Goal: Task Accomplishment & Management: Manage account settings

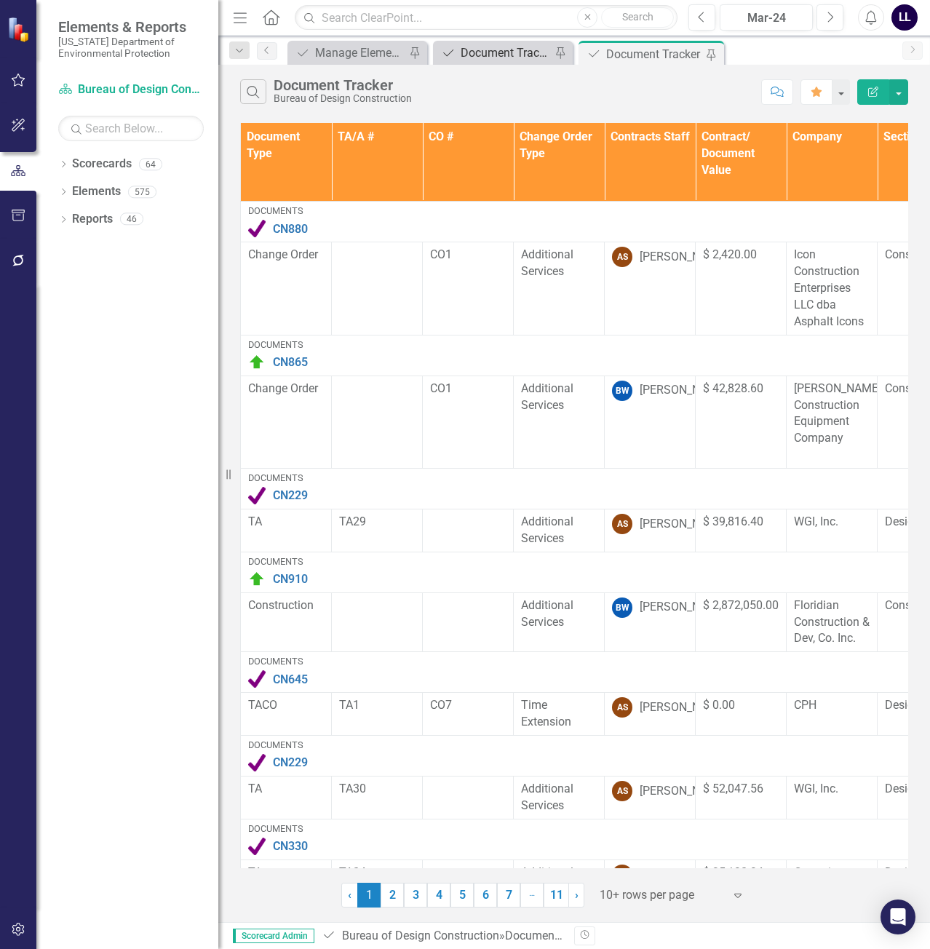
click at [513, 50] on div "Document Tracker - Current User" at bounding box center [505, 53] width 90 height 18
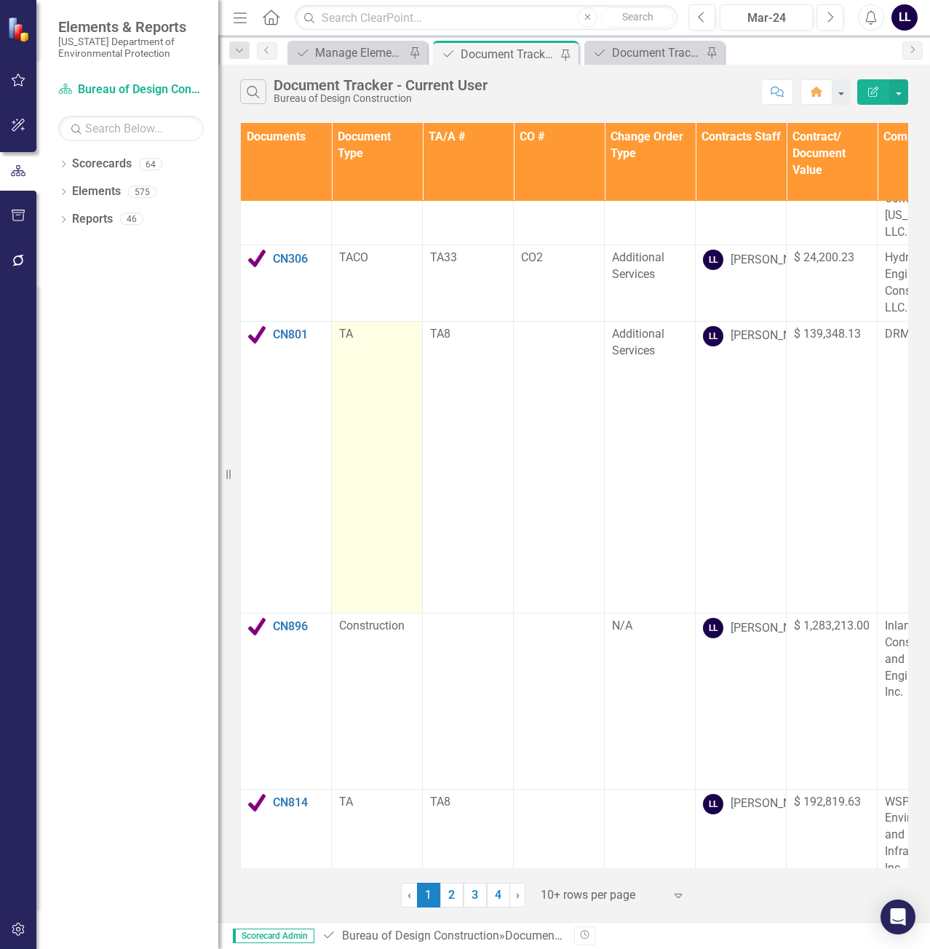
scroll to position [442, 0]
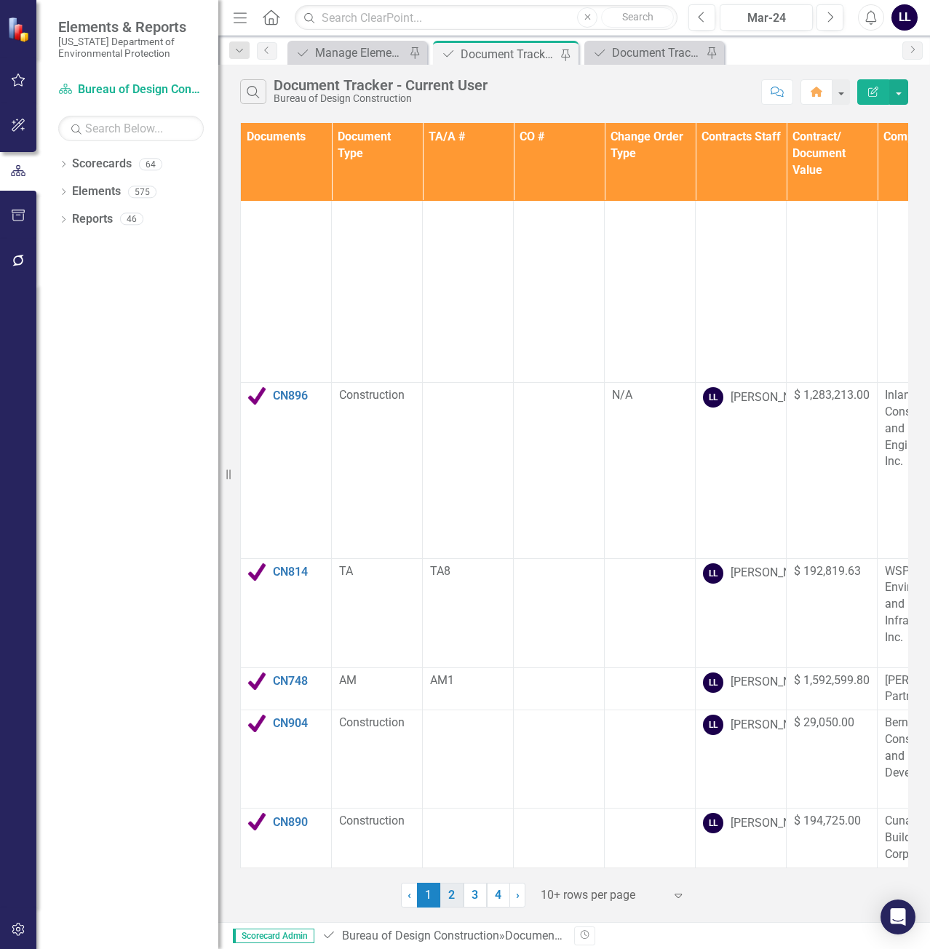
click at [451, 898] on link "2" at bounding box center [451, 894] width 23 height 25
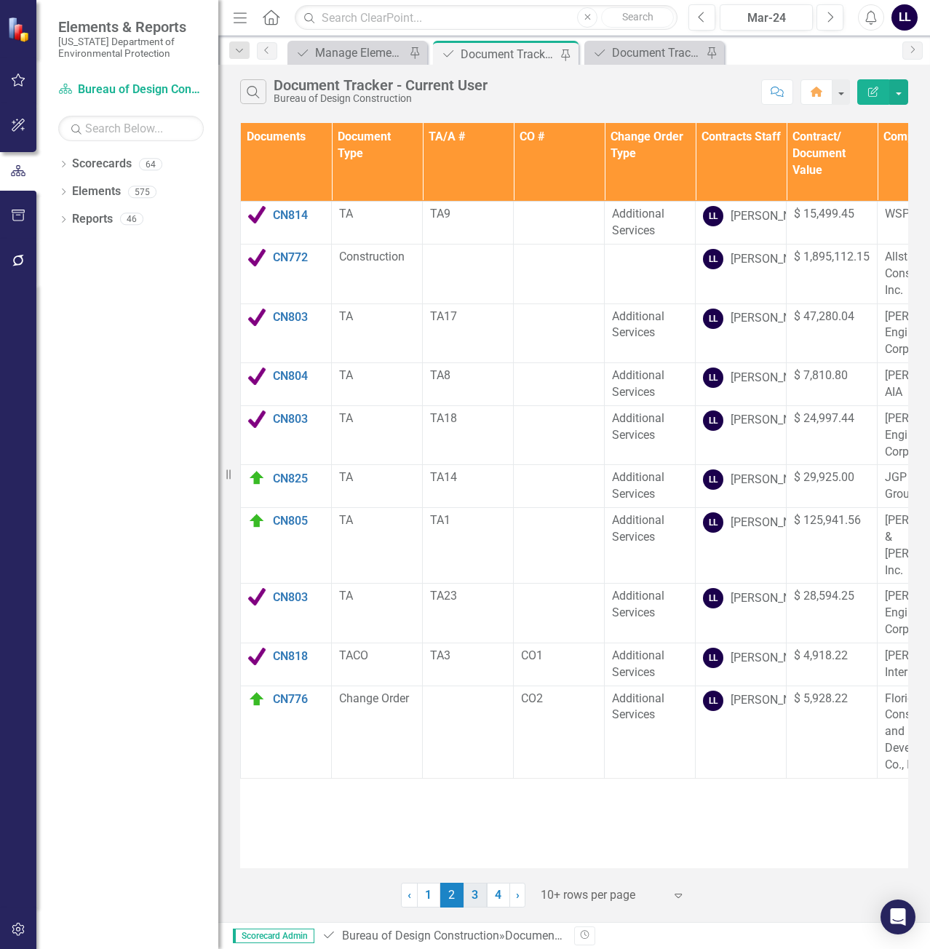
click at [479, 901] on link "3" at bounding box center [474, 894] width 23 height 25
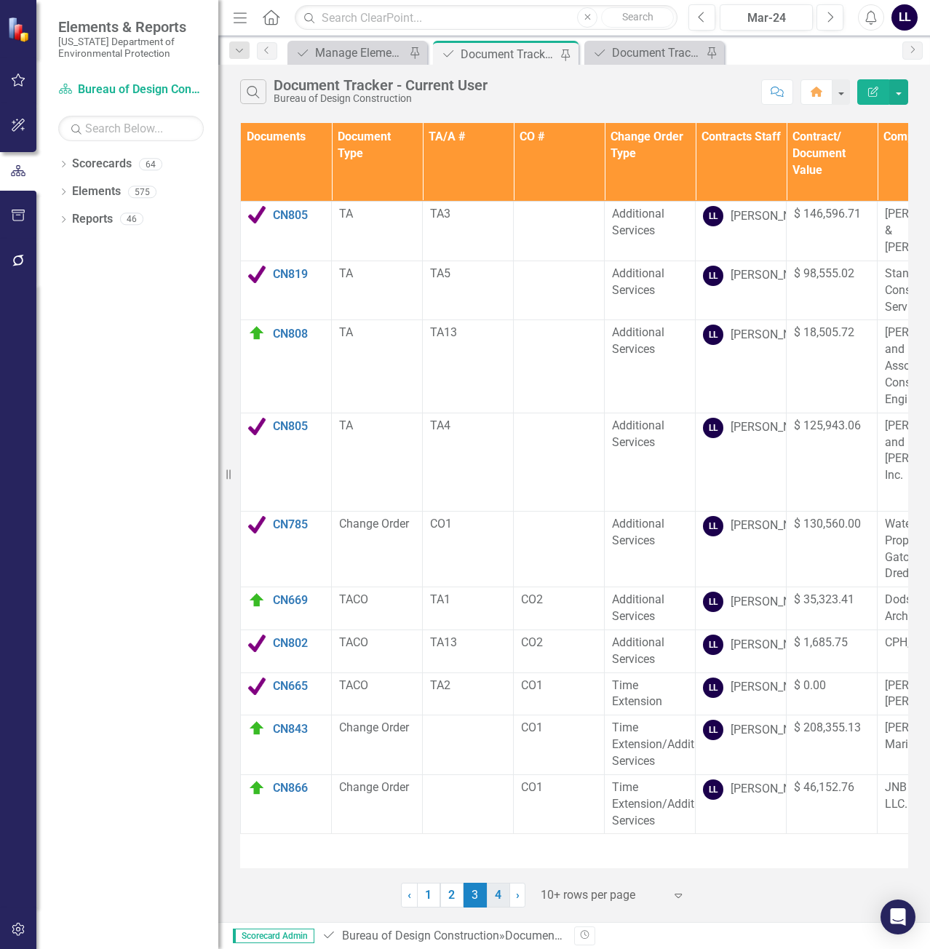
click at [495, 901] on link "4" at bounding box center [498, 894] width 23 height 25
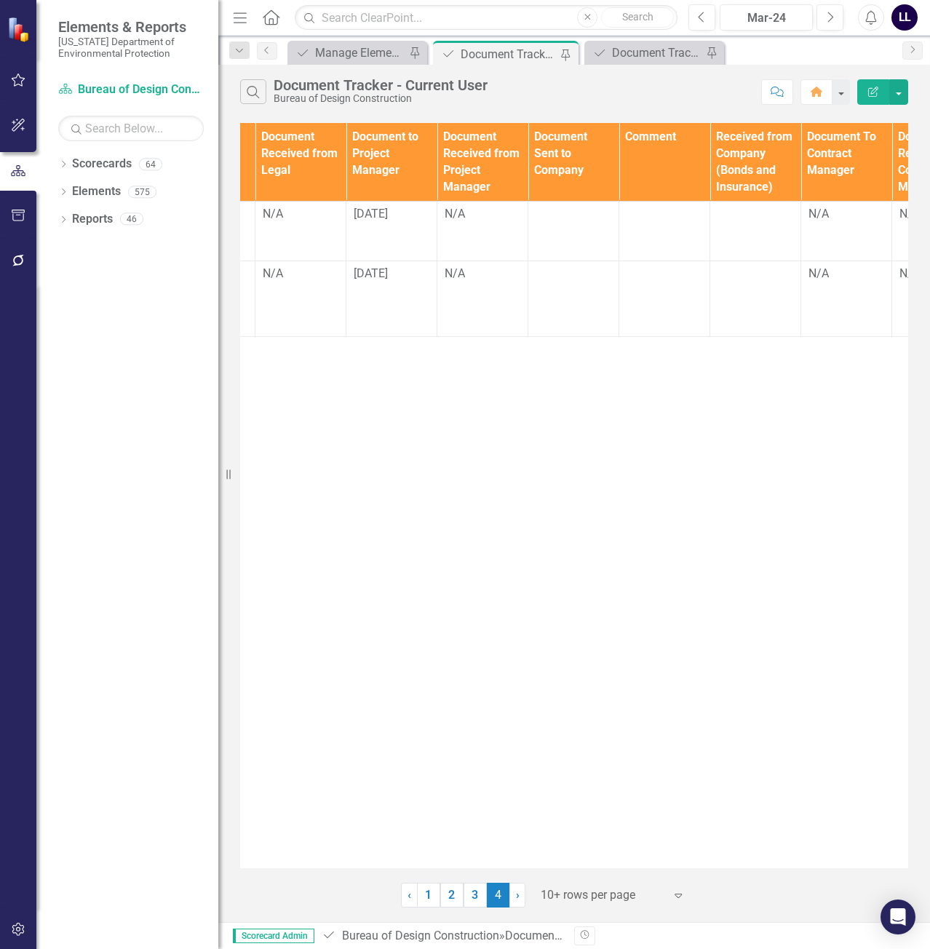
scroll to position [0, 1355]
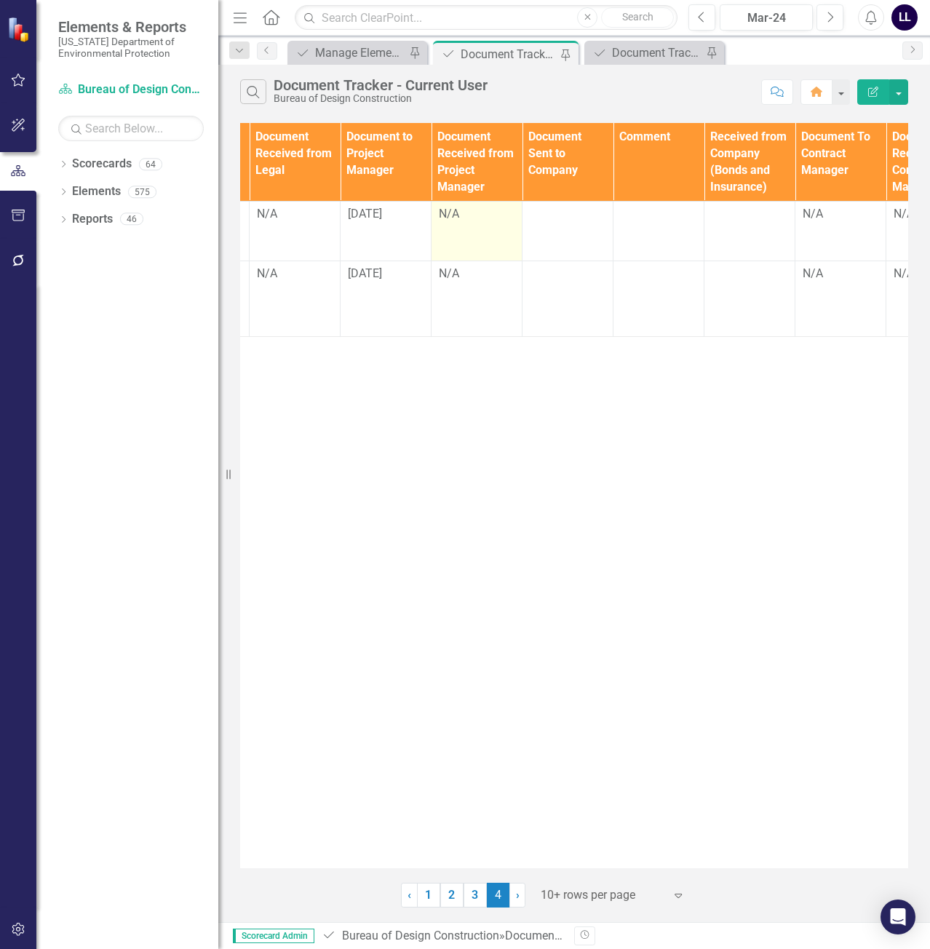
click at [462, 215] on div "N/A" at bounding box center [477, 214] width 76 height 17
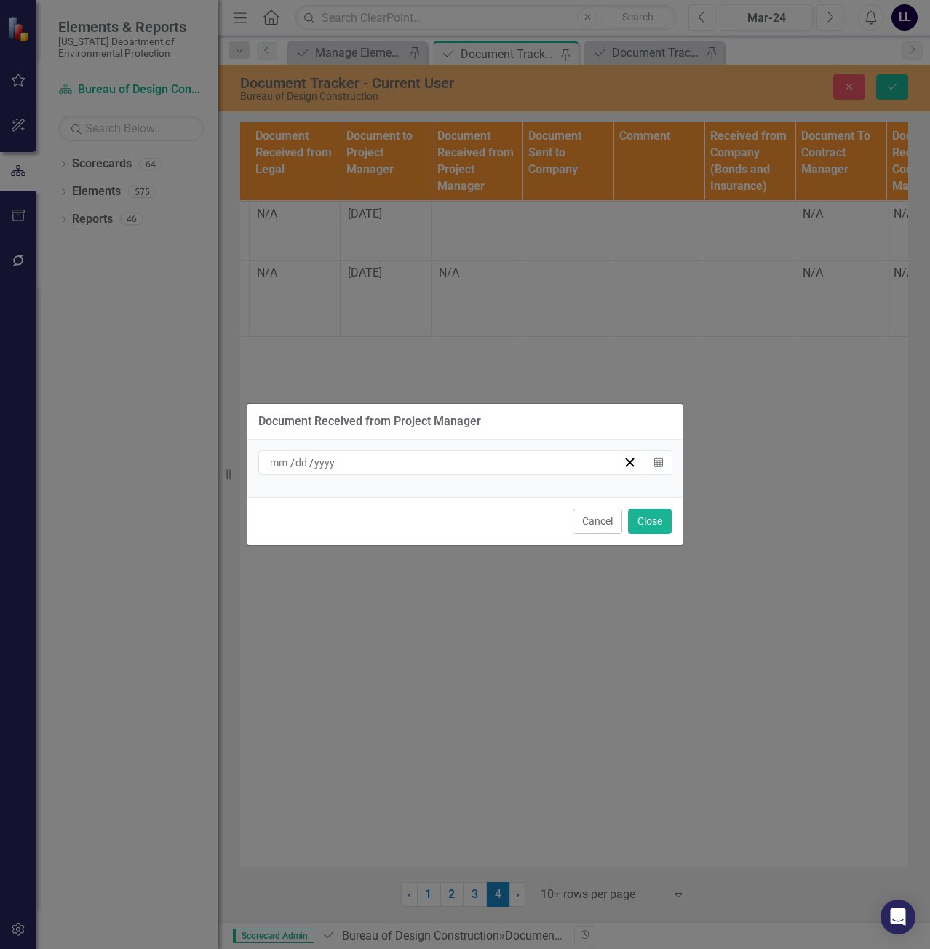
click at [554, 471] on div "/ /" at bounding box center [452, 462] width 388 height 25
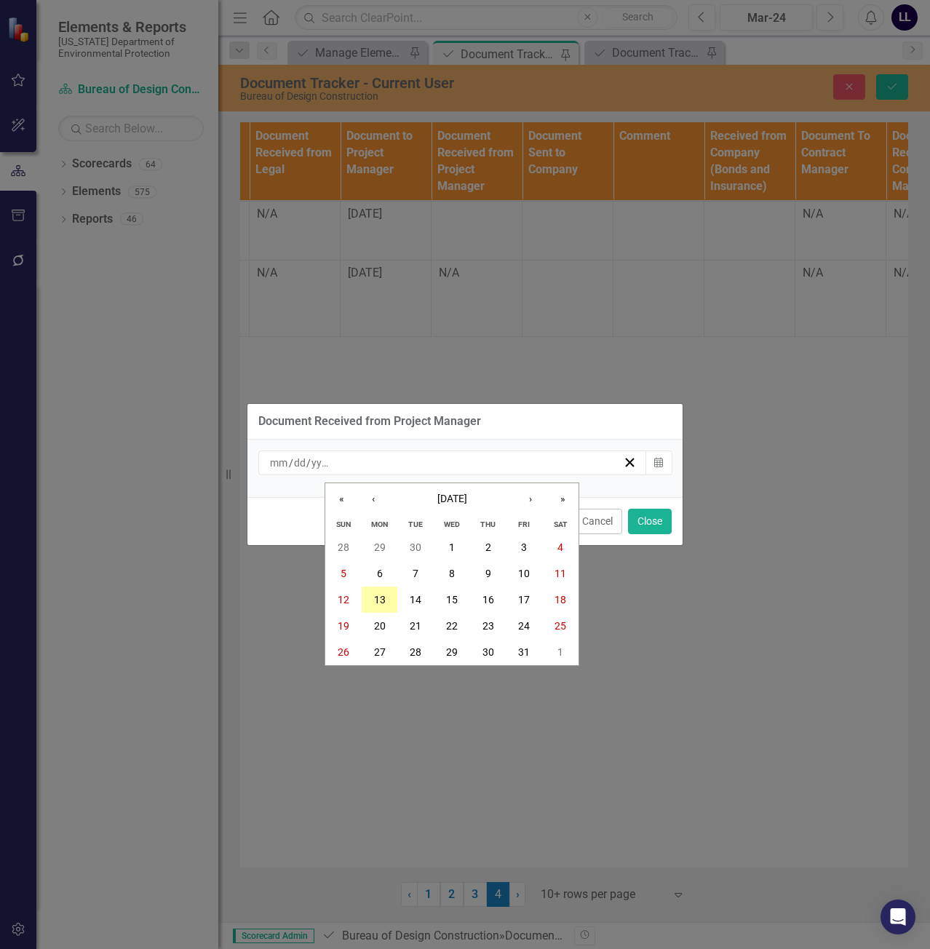
click at [380, 602] on abbr "13" at bounding box center [380, 600] width 12 height 12
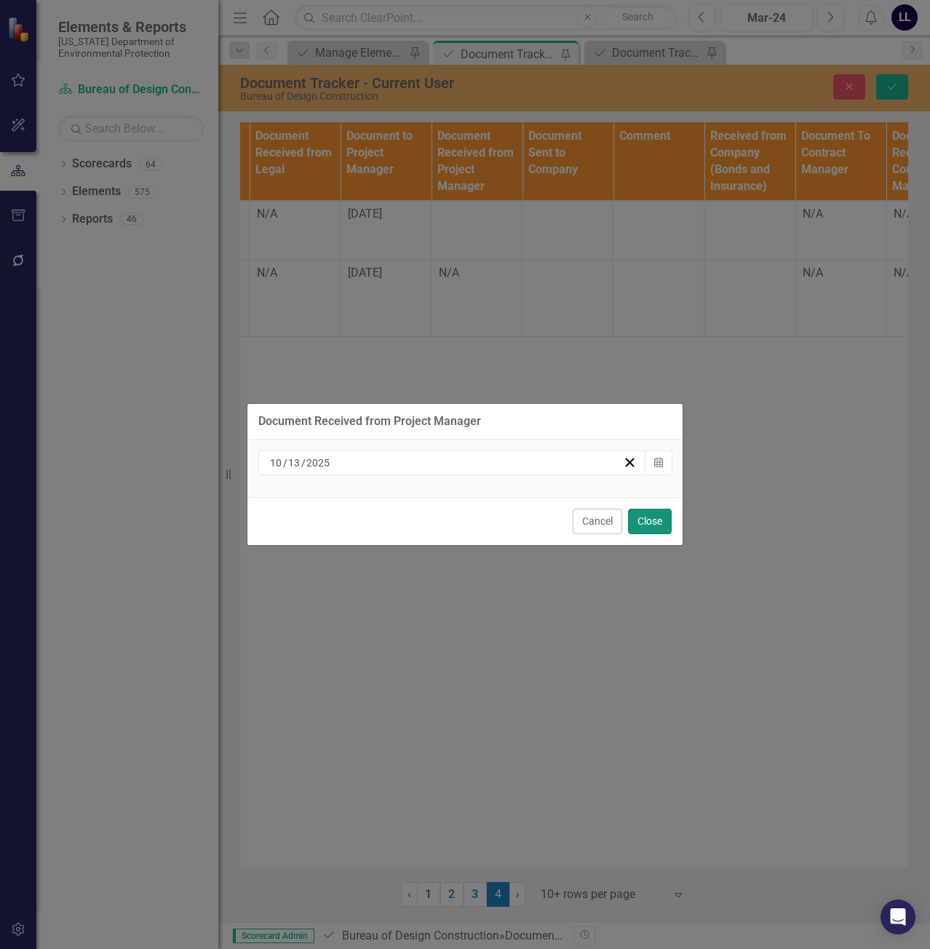
click at [647, 519] on button "Close" at bounding box center [650, 521] width 44 height 25
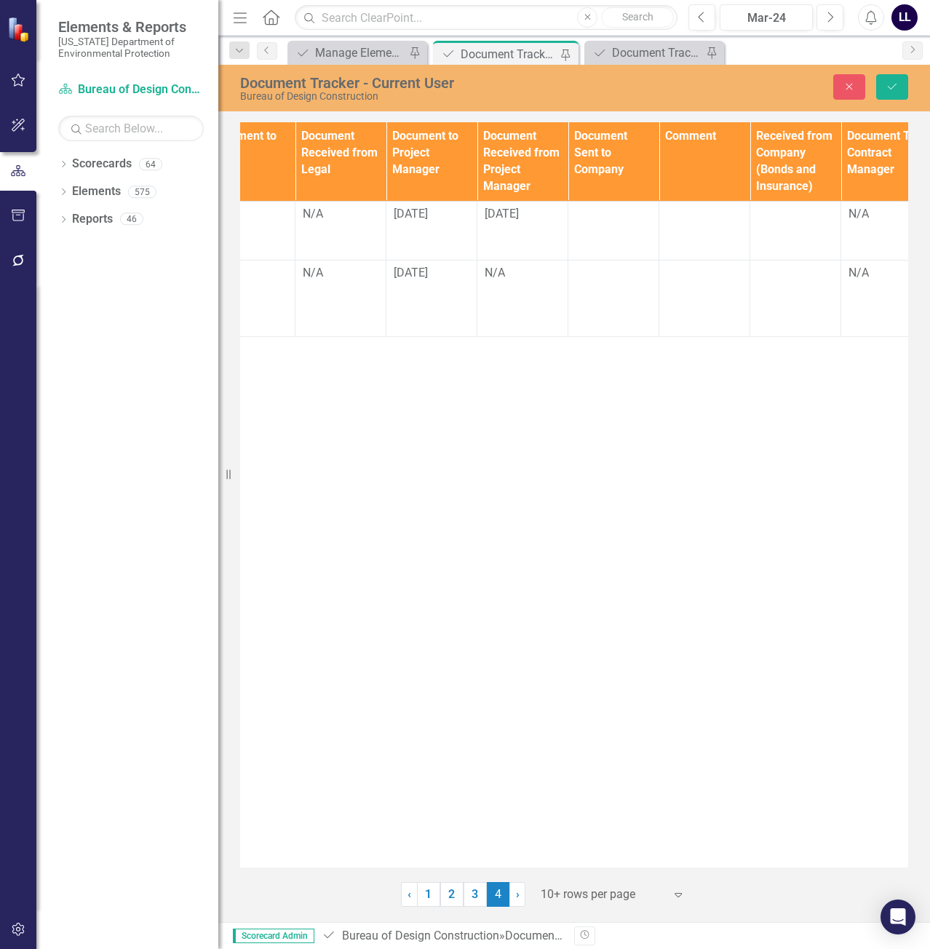
scroll to position [0, 1304]
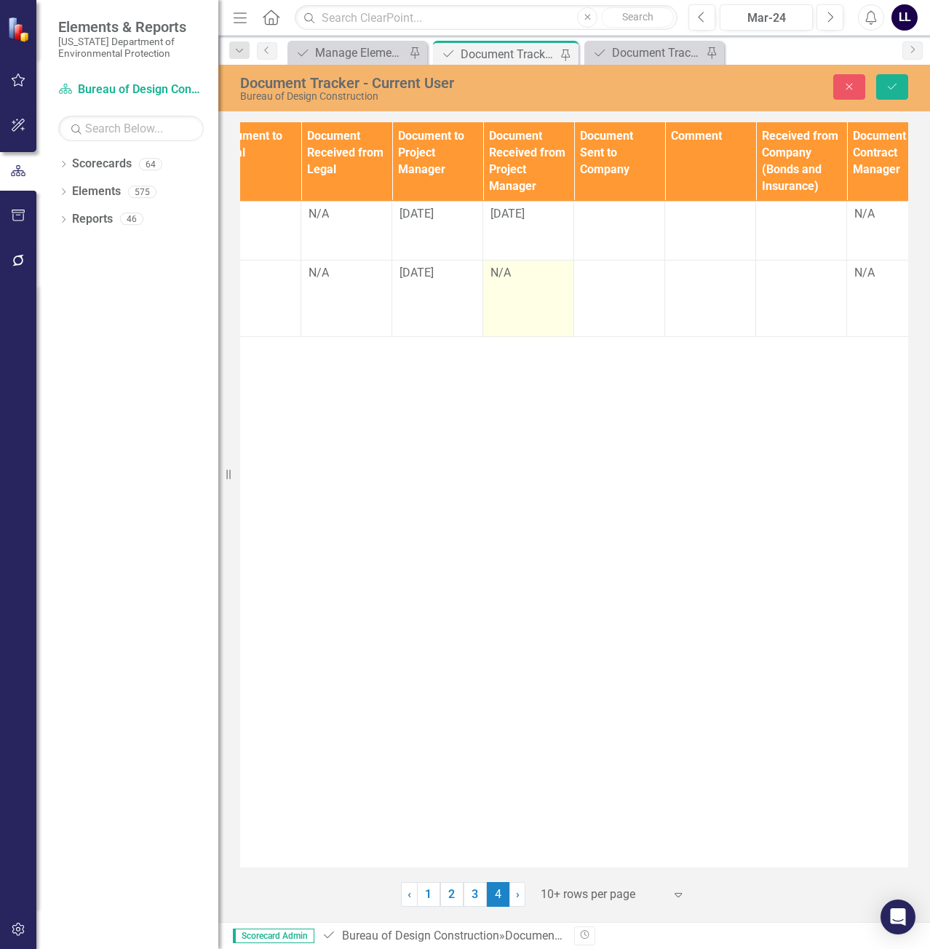
click at [509, 268] on div "N/A" at bounding box center [528, 273] width 76 height 17
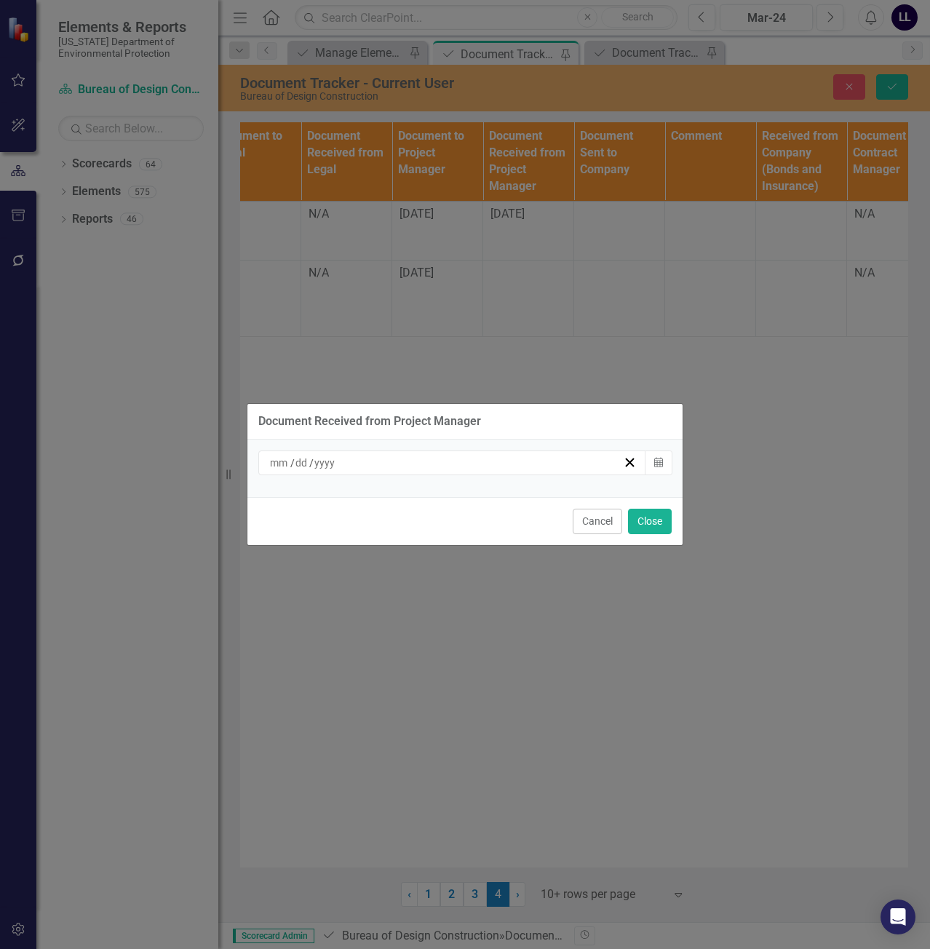
click at [453, 461] on div "/ /" at bounding box center [445, 462] width 355 height 15
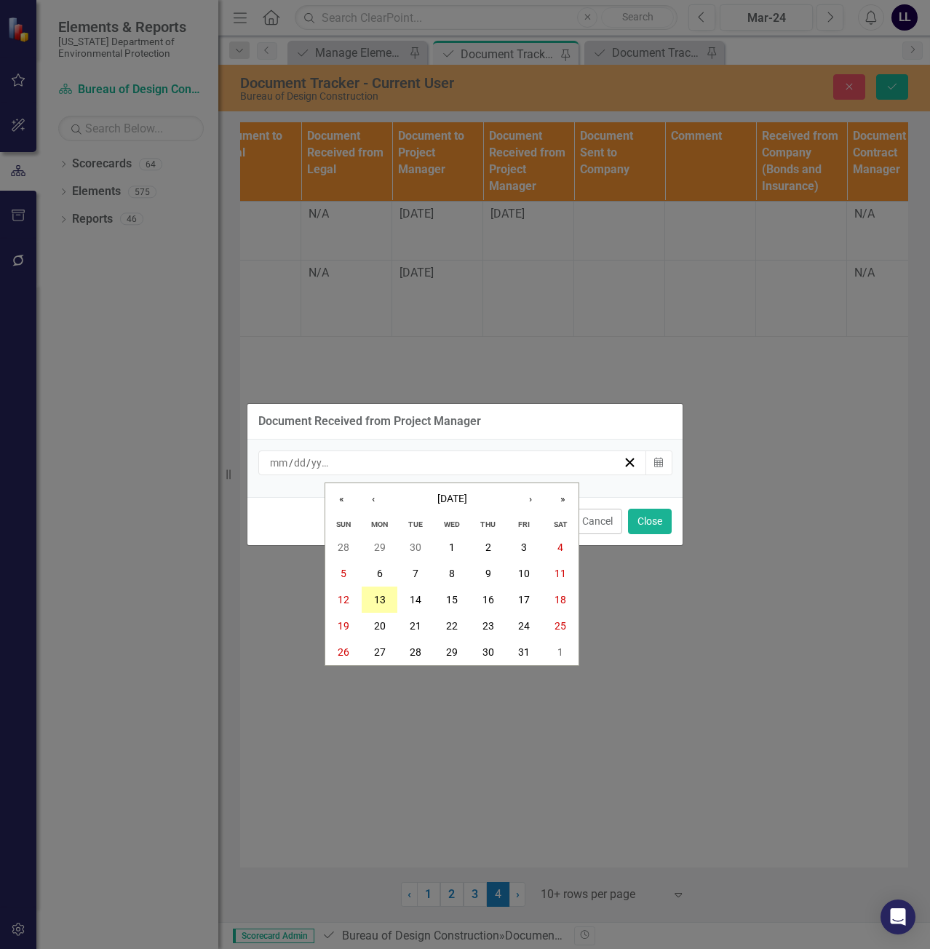
click at [377, 601] on abbr "13" at bounding box center [380, 600] width 12 height 12
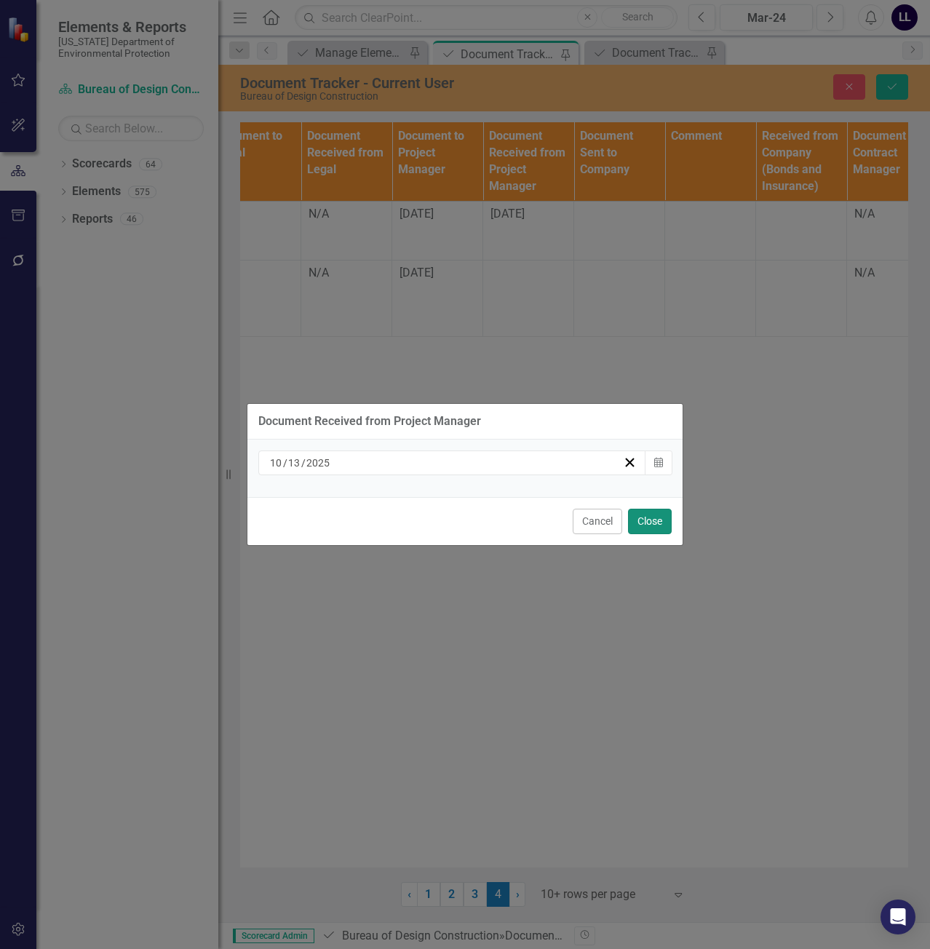
click at [650, 519] on button "Close" at bounding box center [650, 521] width 44 height 25
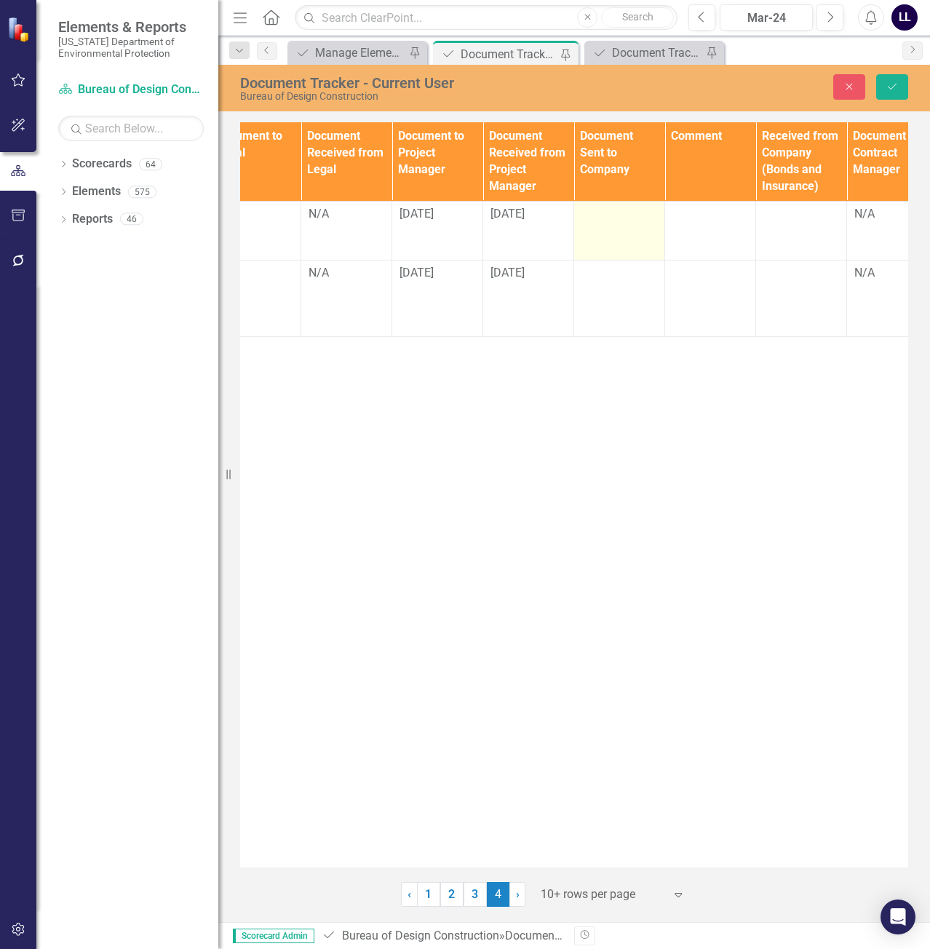
click at [625, 215] on div at bounding box center [619, 214] width 76 height 17
click at [616, 222] on input "text" at bounding box center [619, 219] width 76 height 27
click at [610, 222] on input "text" at bounding box center [619, 219] width 76 height 27
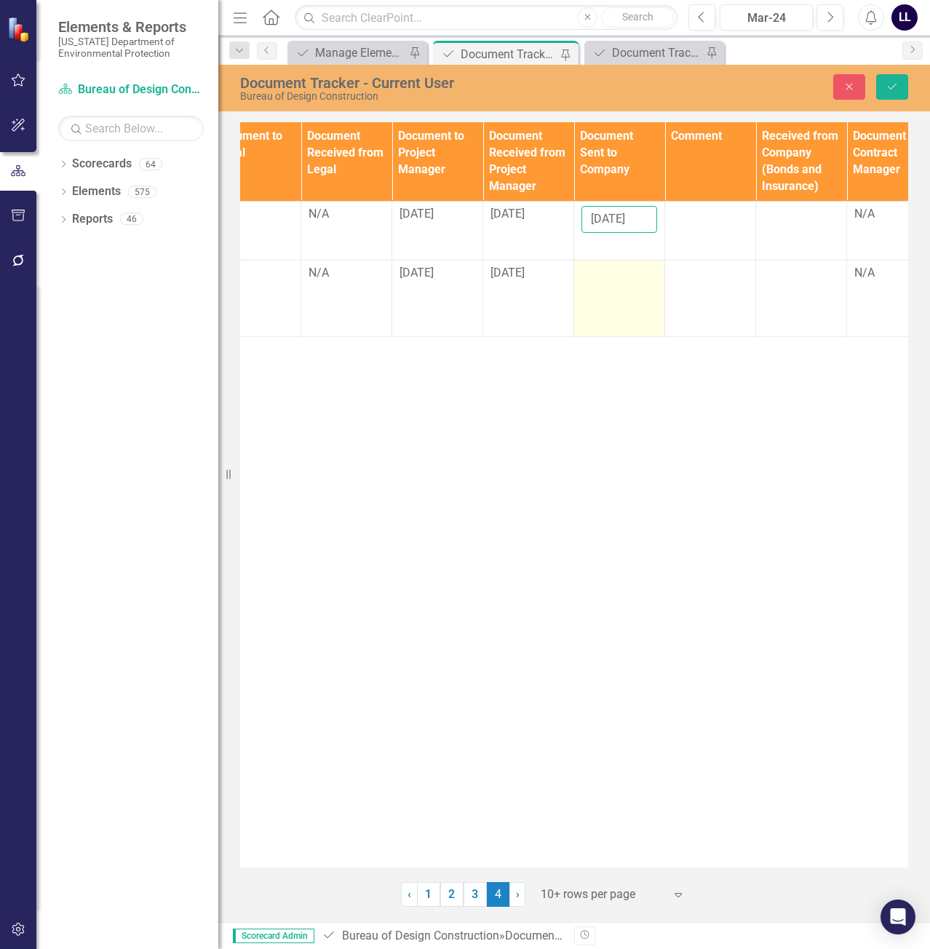
type input "[DATE]"
click at [630, 278] on div at bounding box center [619, 273] width 76 height 17
click at [616, 275] on input "text" at bounding box center [619, 278] width 76 height 27
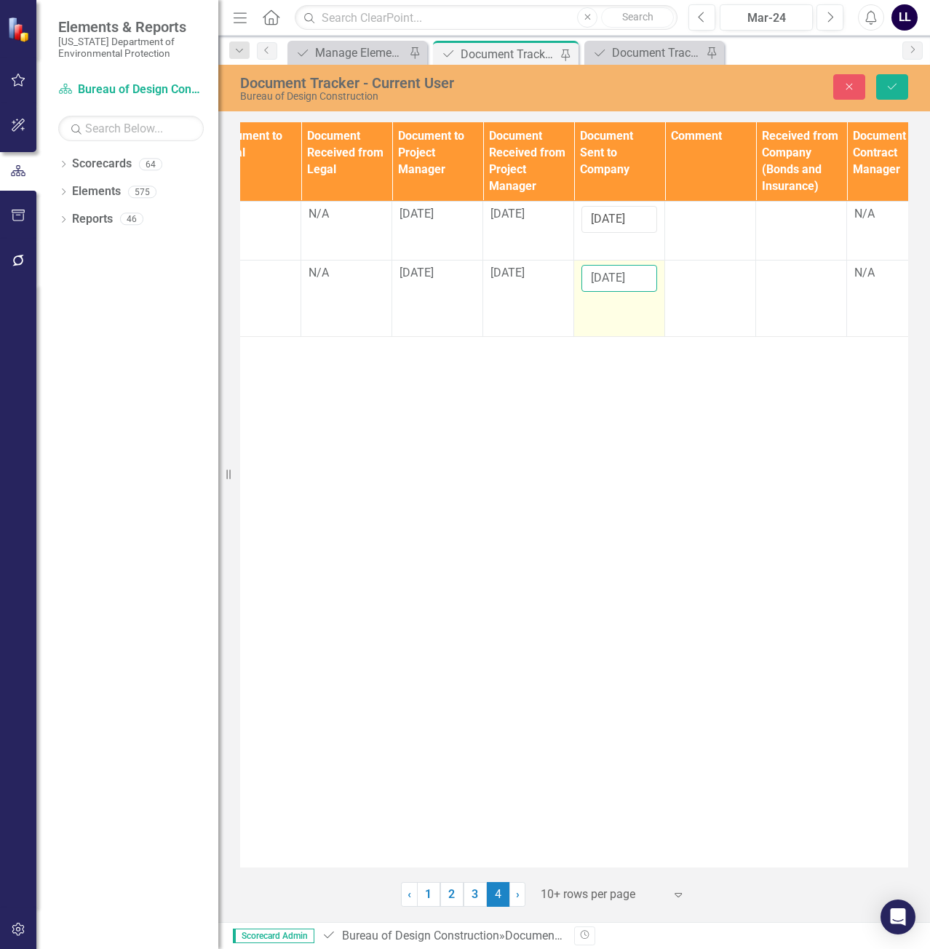
scroll to position [0, 5]
type input "[DATE]"
click at [892, 91] on icon "Save" at bounding box center [891, 86] width 13 height 10
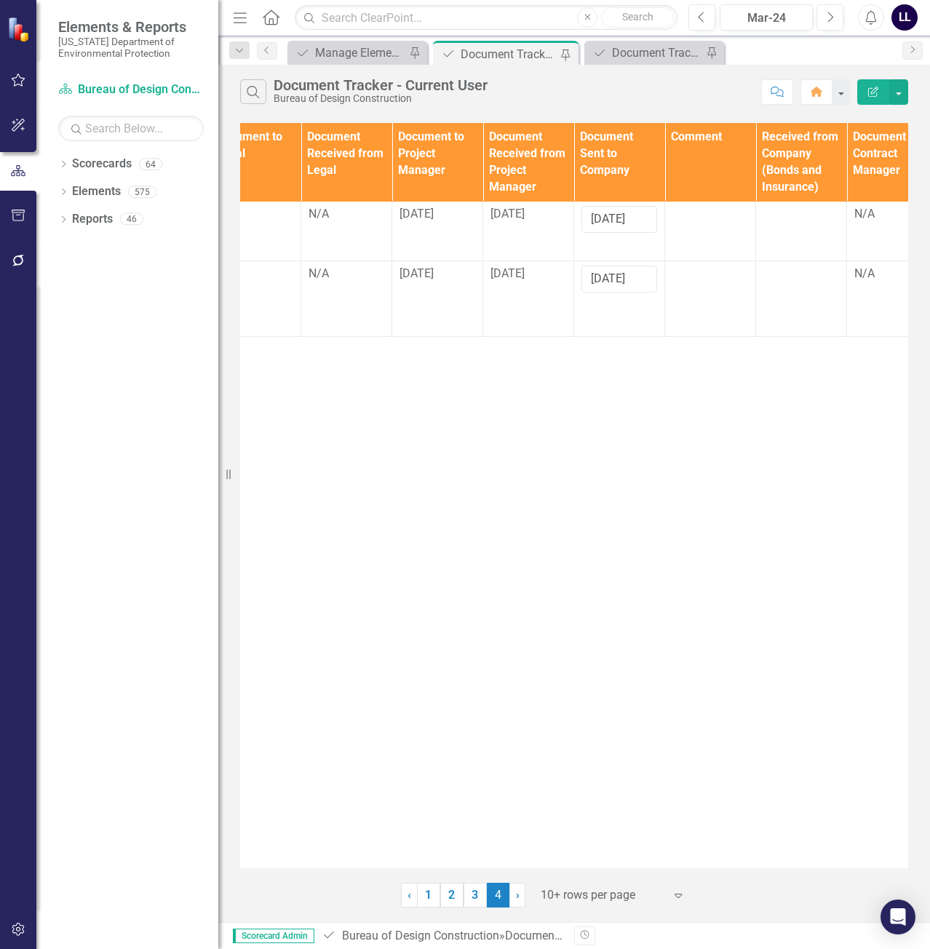
scroll to position [0, 0]
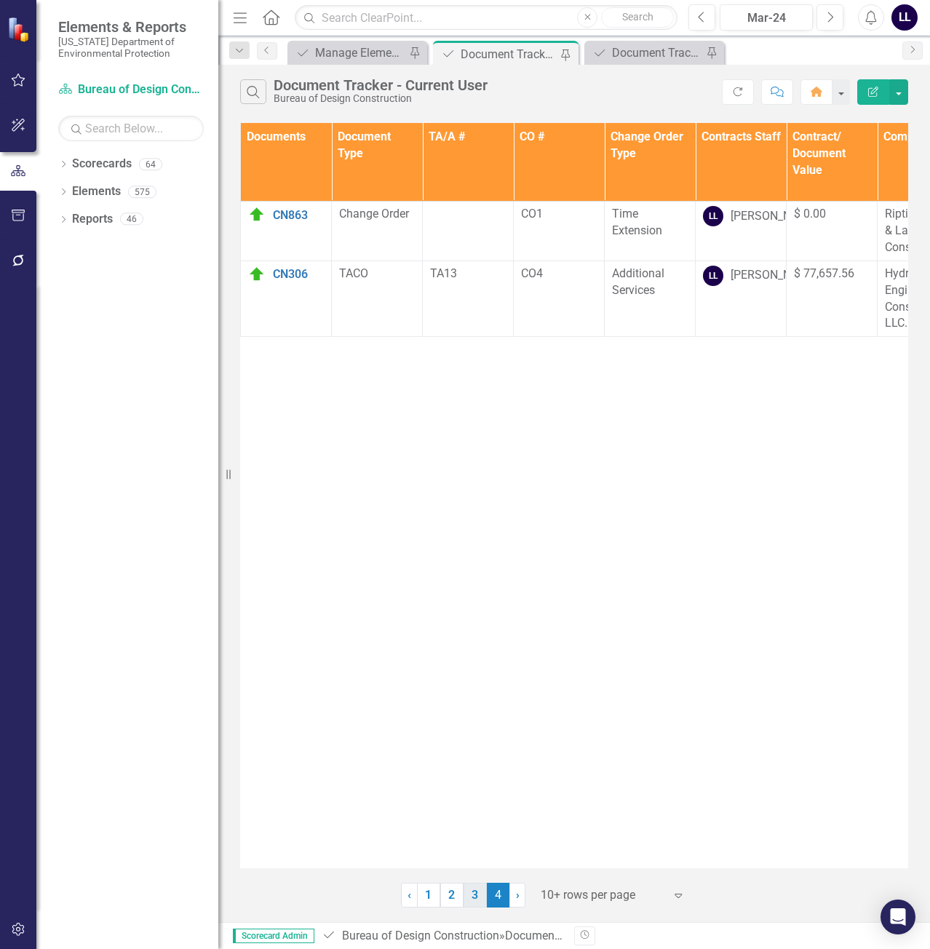
click at [479, 906] on link "3" at bounding box center [474, 894] width 23 height 25
